Goal: Task Accomplishment & Management: Use online tool/utility

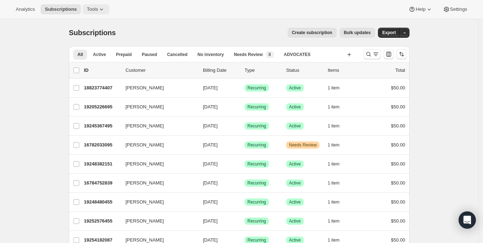
click at [88, 7] on span "Tools" at bounding box center [92, 9] width 11 height 6
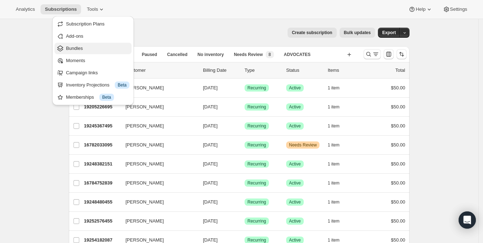
click at [84, 44] on button "Bundles" at bounding box center [92, 48] width 77 height 11
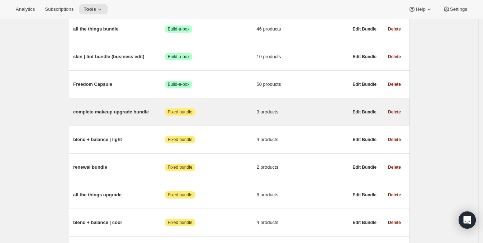
scroll to position [313, 0]
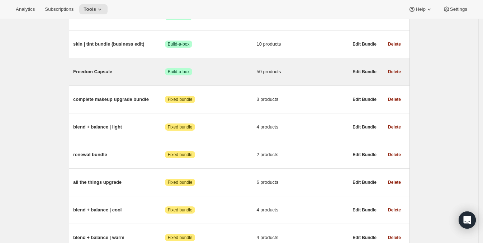
click at [103, 70] on span "Freedom Capsule" at bounding box center [119, 71] width 92 height 7
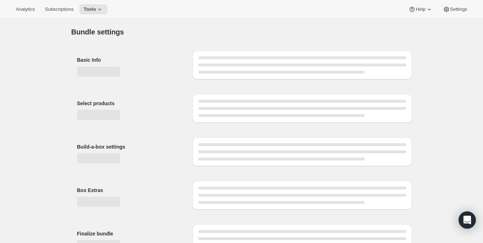
type input "Freedom Capsule"
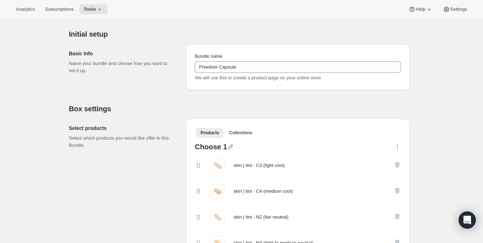
scroll to position [134, 0]
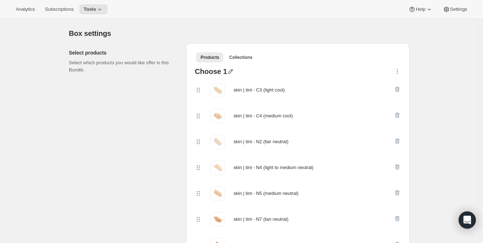
click at [228, 71] on icon "button" at bounding box center [230, 71] width 5 height 5
click at [231, 72] on icon "button" at bounding box center [230, 71] width 7 height 7
click at [229, 70] on icon "button" at bounding box center [230, 71] width 5 height 5
click at [227, 83] on input "text" at bounding box center [233, 85] width 69 height 11
type input "Choose 1 skin | tint"
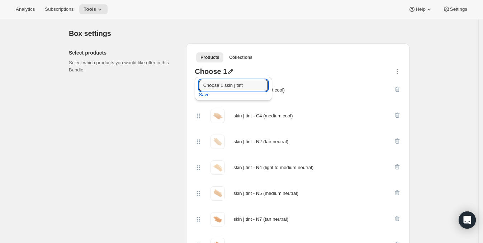
click at [338, 77] on div "skin | tint - C3 (light cool)" at bounding box center [298, 90] width 206 height 26
click at [229, 70] on icon "button" at bounding box center [230, 71] width 5 height 5
click at [208, 93] on span "Save" at bounding box center [204, 94] width 11 height 7
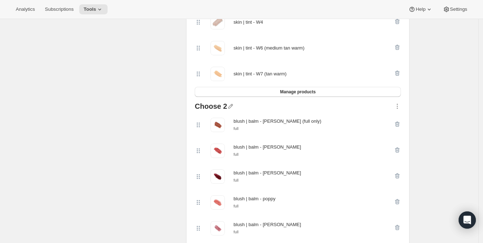
scroll to position [448, 0]
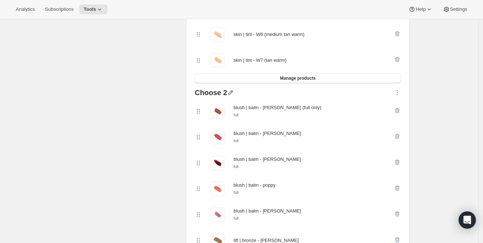
click at [232, 91] on icon "button" at bounding box center [230, 92] width 5 height 5
click at [227, 106] on input "text" at bounding box center [234, 105] width 69 height 11
click at [224, 104] on input "Choose any 2" at bounding box center [234, 105] width 69 height 11
click at [237, 104] on input "Choose any 2" at bounding box center [234, 105] width 69 height 11
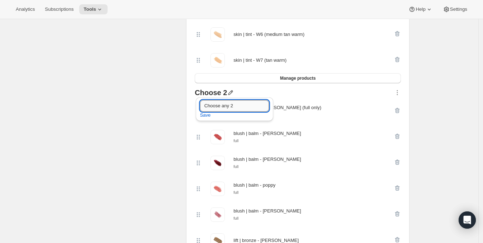
click at [227, 104] on input "Choose any 2" at bounding box center [234, 105] width 69 height 11
click at [225, 104] on input "Choose any 2" at bounding box center [234, 105] width 69 height 11
type input "Choose any 2"
click at [238, 103] on input "Choose any 2" at bounding box center [234, 105] width 69 height 11
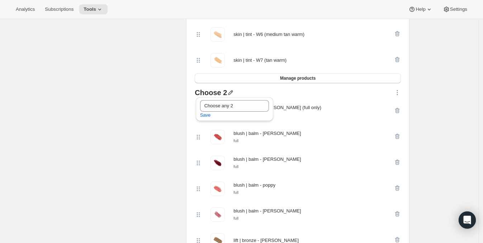
click at [208, 116] on span "Save" at bounding box center [205, 114] width 11 height 7
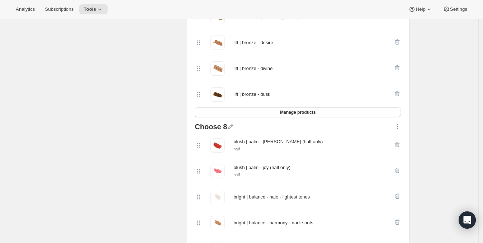
scroll to position [672, 0]
click at [229, 127] on icon "button" at bounding box center [230, 126] width 7 height 7
click at [227, 140] on input "text" at bounding box center [234, 140] width 69 height 11
type input "Choose any 8 (can be any combination)"
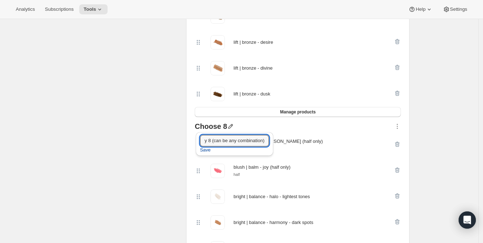
click at [207, 149] on span "Save" at bounding box center [205, 149] width 11 height 7
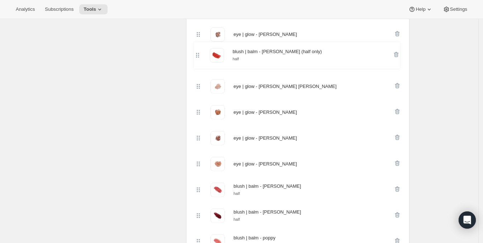
scroll to position [1220, 0]
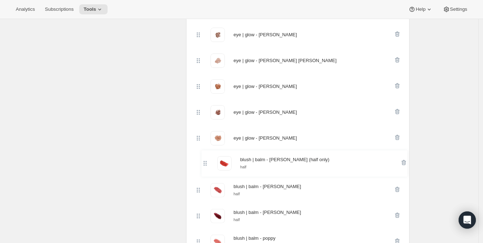
drag, startPoint x: 200, startPoint y: 100, endPoint x: 205, endPoint y: 165, distance: 65.4
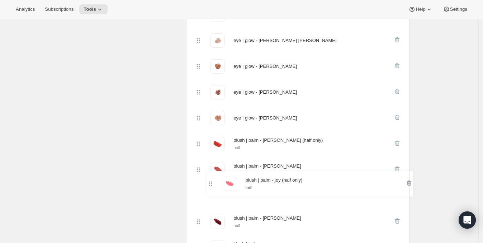
scroll to position [1216, 0]
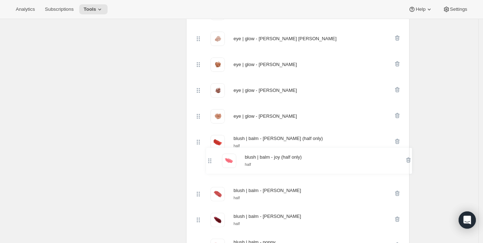
drag, startPoint x: 201, startPoint y: 90, endPoint x: 210, endPoint y: 164, distance: 74.7
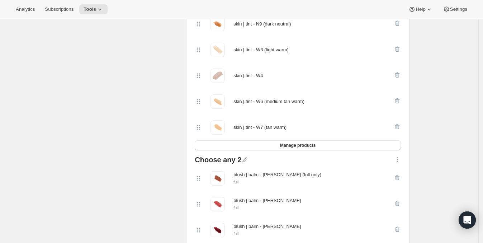
scroll to position [365, 0]
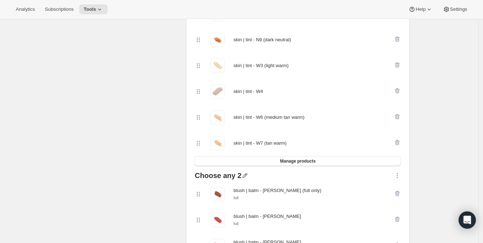
click at [245, 174] on icon "button" at bounding box center [244, 175] width 7 height 7
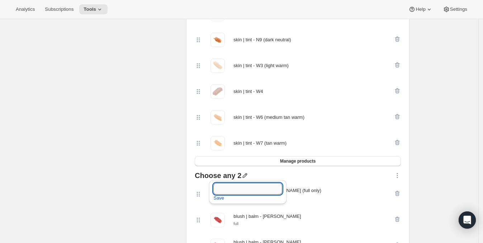
click at [229, 189] on input "text" at bounding box center [247, 188] width 69 height 11
type input "Choose 2 - any full size blush | balm and/or lift | bronze"
click at [218, 196] on span "Save" at bounding box center [218, 197] width 11 height 7
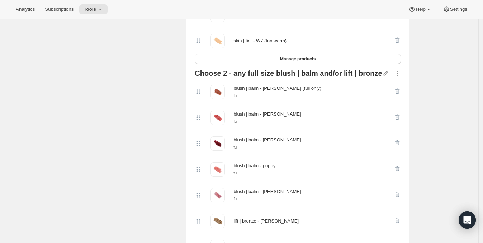
scroll to position [448, 0]
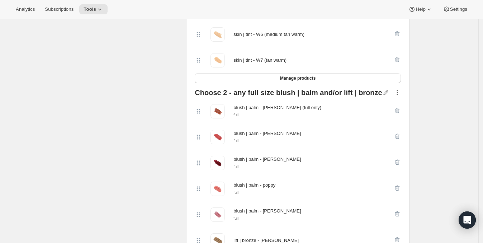
click at [400, 89] on icon "button" at bounding box center [397, 92] width 7 height 7
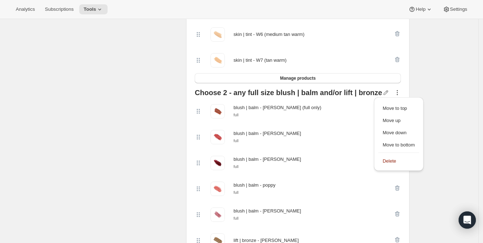
click at [340, 114] on div "blush | balm - [PERSON_NAME] (full only) full" at bounding box center [294, 111] width 199 height 14
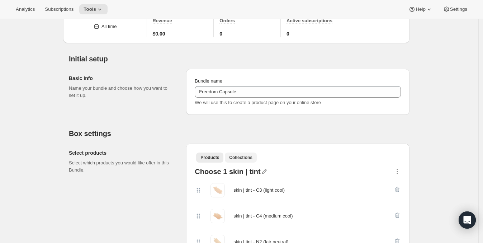
scroll to position [89, 0]
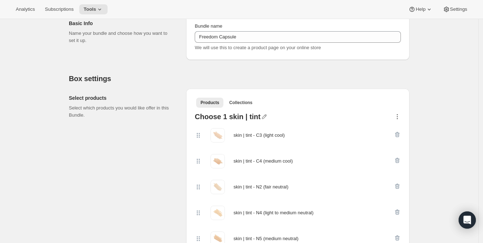
click at [397, 114] on icon "button" at bounding box center [397, 116] width 7 height 7
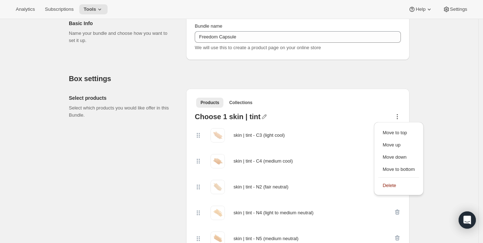
click at [362, 115] on div at bounding box center [327, 117] width 133 height 9
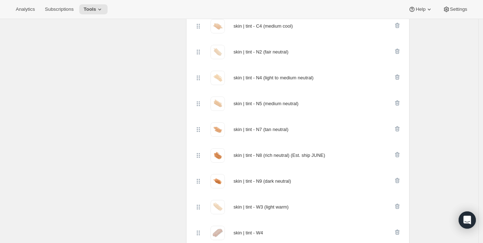
scroll to position [134, 0]
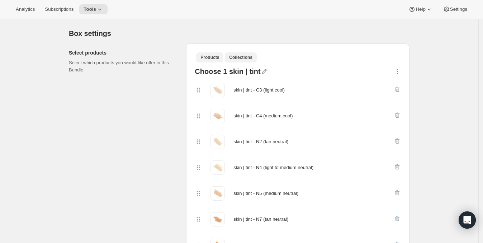
click at [245, 58] on span "Collections" at bounding box center [240, 57] width 23 height 6
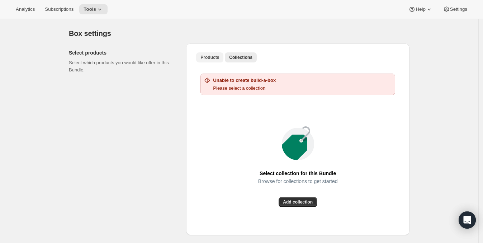
click at [217, 56] on span "Products" at bounding box center [209, 57] width 19 height 6
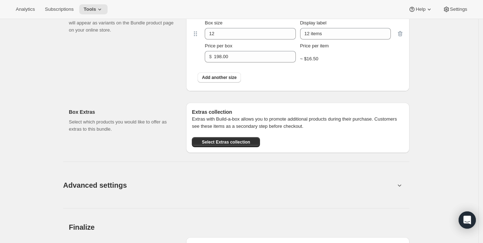
scroll to position [1726, 0]
click at [227, 144] on span "Select Extras collection" at bounding box center [226, 142] width 48 height 6
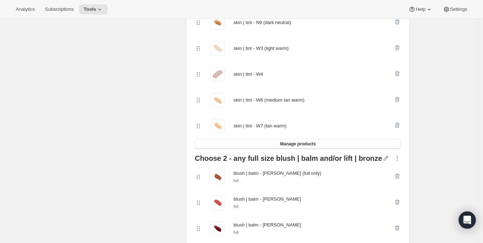
scroll to position [203, 0]
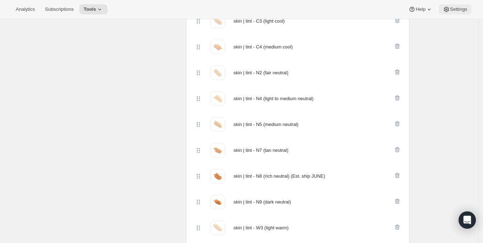
click at [452, 9] on span "Settings" at bounding box center [458, 9] width 17 height 6
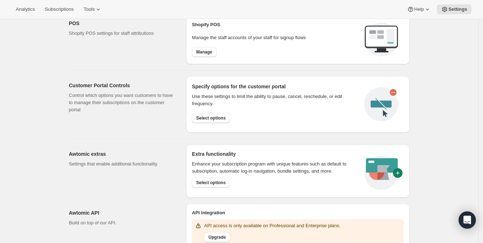
scroll to position [326, 0]
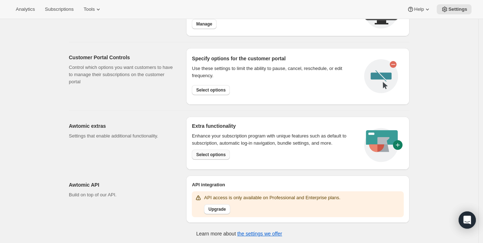
click at [222, 152] on span "Select options" at bounding box center [210, 155] width 29 height 6
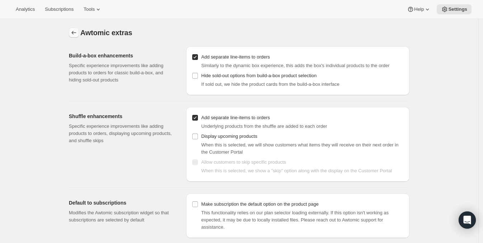
click at [77, 34] on icon "Settings" at bounding box center [73, 32] width 7 height 7
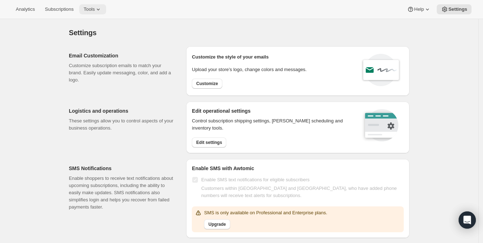
click at [86, 9] on span "Tools" at bounding box center [89, 9] width 11 height 6
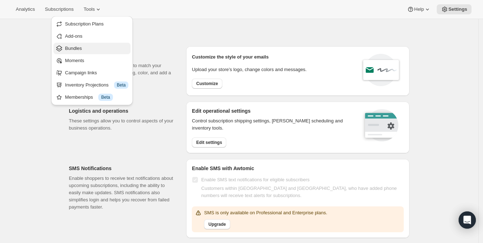
click at [72, 49] on span "Bundles" at bounding box center [73, 48] width 17 height 5
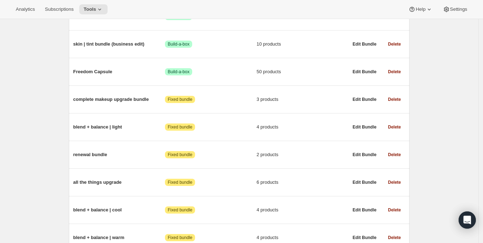
scroll to position [313, 0]
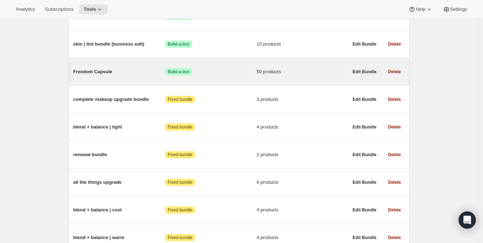
click at [111, 72] on span "Freedom Capsule" at bounding box center [119, 71] width 92 height 7
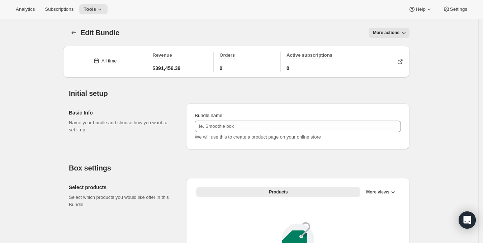
type input "Freedom Capsule"
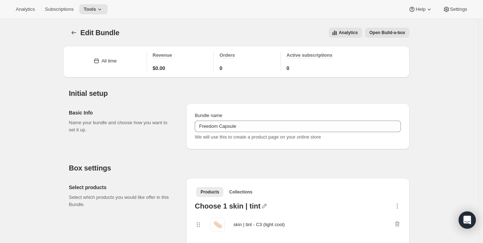
click at [382, 33] on span "Open Build-a-box" at bounding box center [387, 33] width 36 height 6
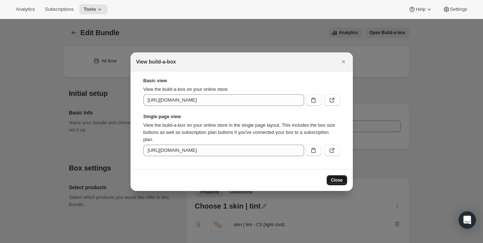
click at [338, 178] on span "Close" at bounding box center [337, 180] width 12 height 6
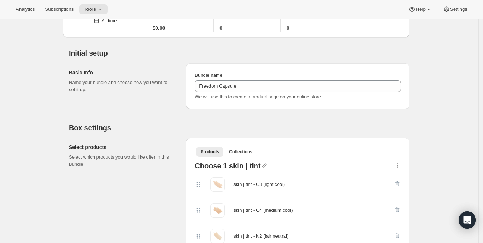
scroll to position [89, 0]
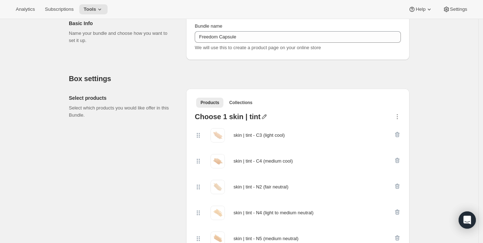
click at [262, 114] on icon "button" at bounding box center [264, 116] width 7 height 7
click at [285, 104] on ul "Products Collections More views" at bounding box center [298, 102] width 206 height 10
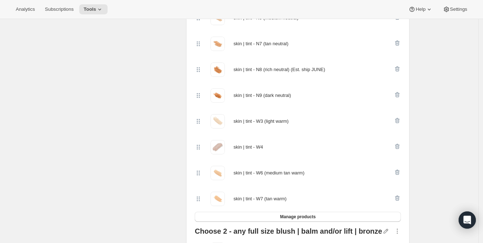
scroll to position [358, 0]
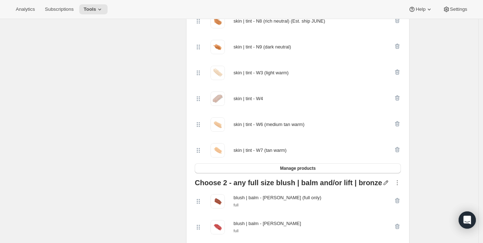
click at [382, 183] on icon "button" at bounding box center [385, 182] width 7 height 7
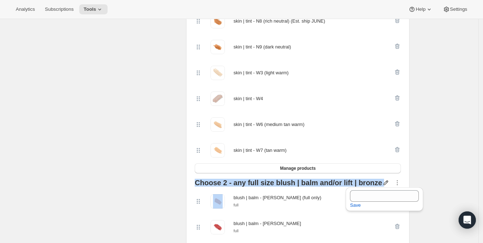
drag, startPoint x: 197, startPoint y: 183, endPoint x: 377, endPoint y: 182, distance: 180.3
click at [377, 182] on div "Choose 2 - any full size blush | balm and/or lift | bronze" at bounding box center [298, 183] width 206 height 9
copy div "Choose 2 - any full size blush | balm and/or lift | bronze"
click at [383, 182] on icon "button" at bounding box center [385, 182] width 5 height 5
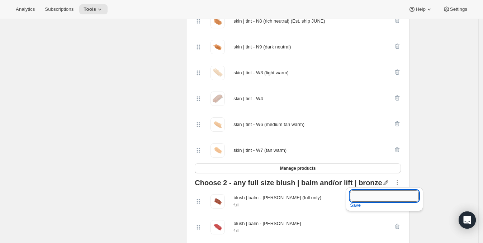
click at [355, 193] on input "text" at bounding box center [384, 195] width 69 height 11
paste input "Choose 2 - any full size blush | balm and/or lift | bronze"
click at [373, 196] on input "Choose 2 - any full size blush | balm and/or lift | bronze" at bounding box center [384, 195] width 69 height 11
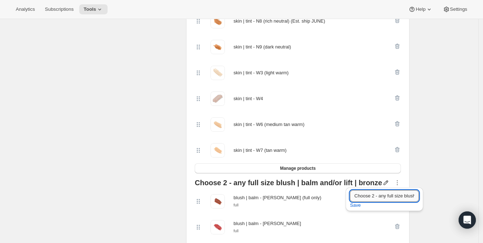
click at [369, 191] on input "Choose 2 - any full size blush | balm and/or lift | bronze" at bounding box center [384, 195] width 69 height 11
type input "Choose any 2 - any full size blush | balm and/or lift | bronze"
click at [352, 206] on span "Save" at bounding box center [355, 204] width 11 height 7
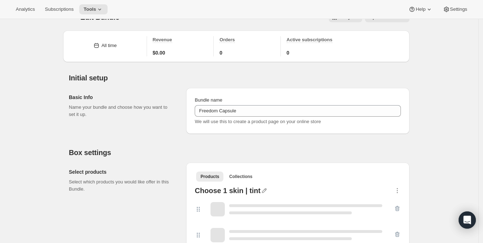
scroll to position [403, 0]
